Goal: Find specific page/section: Find specific page/section

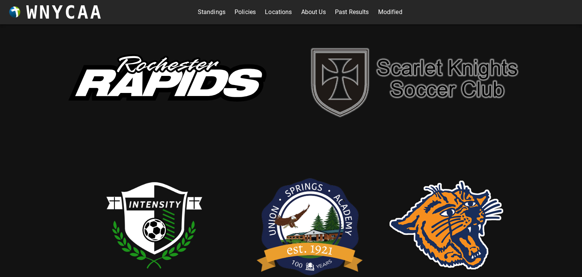
click at [214, 11] on link "Standings" at bounding box center [212, 12] width 28 height 12
